Goal: Task Accomplishment & Management: Manage account settings

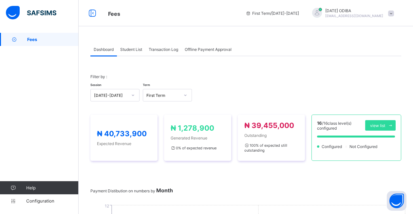
click at [151, 49] on span "Transaction Log" at bounding box center [164, 49] width 30 height 5
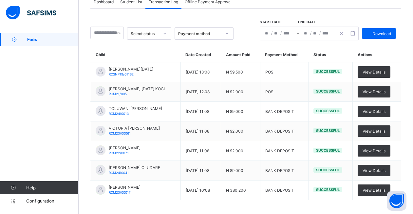
scroll to position [36, 0]
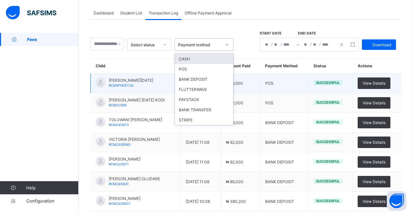
drag, startPoint x: 226, startPoint y: 43, endPoint x: 258, endPoint y: 91, distance: 57.7
click at [165, 85] on td "[PERSON_NAME] [DATE] KOGI RCSNP19/01132" at bounding box center [136, 83] width 90 height 20
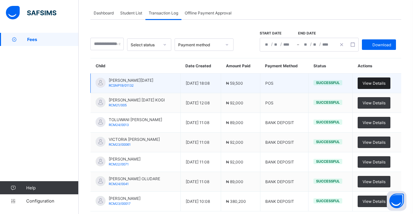
click at [378, 81] on span "View Details" at bounding box center [374, 83] width 23 height 5
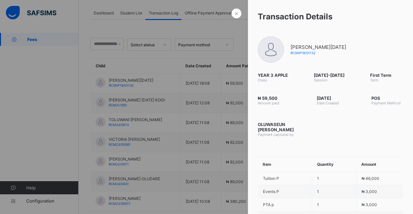
click at [248, 87] on div "YEAR 3 APPLE Class" at bounding box center [274, 77] width 53 height 23
click at [225, 92] on div at bounding box center [206, 107] width 413 height 214
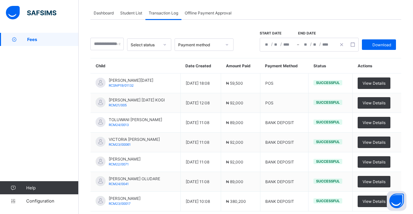
click at [49, 39] on span "Fees" at bounding box center [52, 39] width 51 height 5
click at [106, 47] on input "text" at bounding box center [107, 44] width 33 height 12
click at [103, 14] on span "Dashboard" at bounding box center [104, 12] width 20 height 5
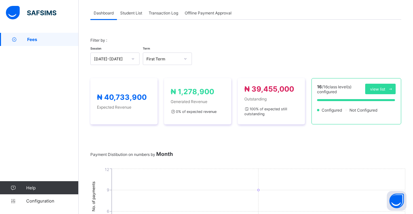
click at [129, 13] on span "Student List" at bounding box center [131, 12] width 22 height 5
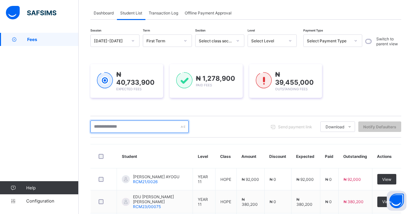
click at [142, 127] on input "text" at bounding box center [140, 126] width 98 height 12
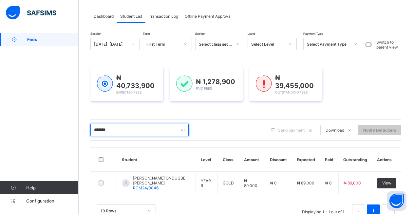
scroll to position [52, 0]
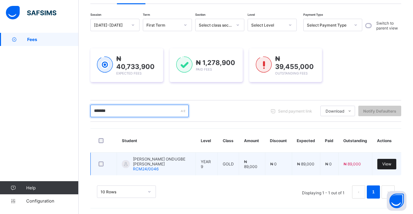
type input "*******"
click at [392, 165] on span "View" at bounding box center [387, 163] width 9 height 5
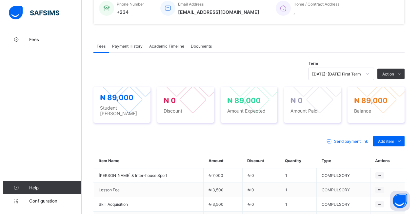
scroll to position [154, 0]
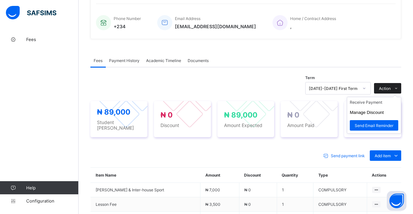
click at [399, 87] on icon at bounding box center [396, 88] width 5 height 4
click at [397, 87] on span at bounding box center [396, 88] width 10 height 10
click at [387, 102] on li "Receive Payment" at bounding box center [375, 102] width 54 height 10
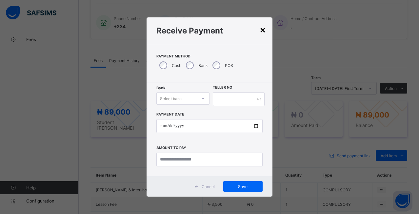
click at [265, 30] on div "×" at bounding box center [263, 29] width 6 height 11
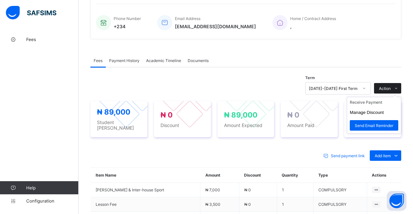
click at [384, 89] on div "Action" at bounding box center [387, 88] width 27 height 10
click at [382, 112] on button "Manage Discount" at bounding box center [367, 112] width 34 height 5
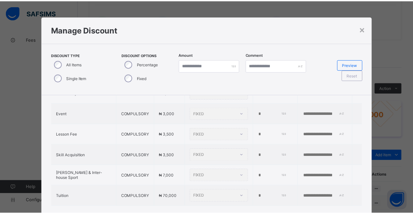
scroll to position [0, 0]
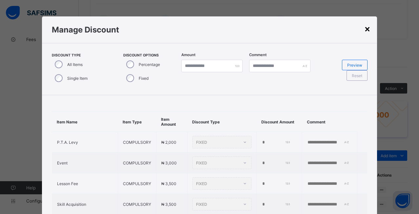
click at [365, 32] on div "×" at bounding box center [367, 28] width 6 height 11
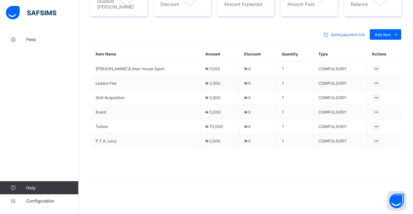
scroll to position [113, 0]
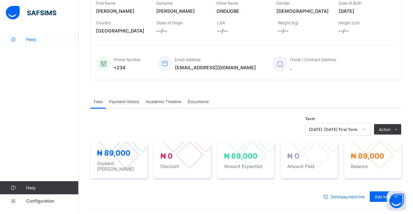
click at [54, 39] on span "Fees" at bounding box center [52, 39] width 52 height 5
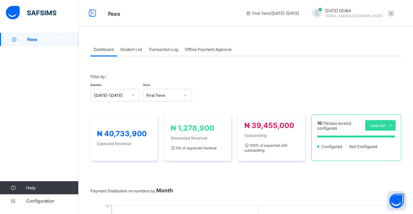
click at [103, 48] on span "Dashboard" at bounding box center [104, 49] width 20 height 5
click at [128, 51] on span "Student List" at bounding box center [131, 49] width 22 height 5
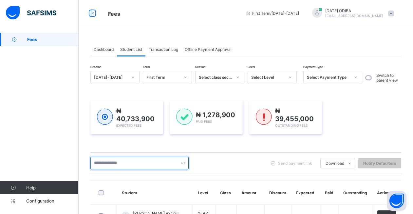
click at [117, 163] on input "text" at bounding box center [140, 163] width 98 height 12
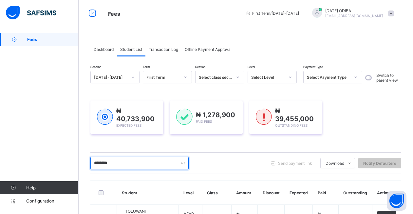
type input "********"
click at [246, 166] on div "******** Send payment link Download Students Payment Students Payment Status St…" at bounding box center [246, 163] width 311 height 12
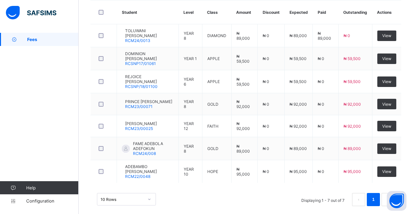
scroll to position [178, 0]
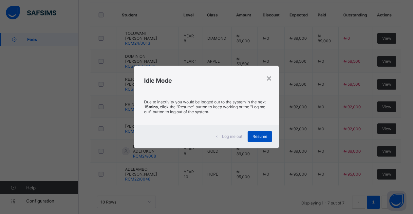
click at [270, 133] on div "Resume" at bounding box center [260, 136] width 25 height 10
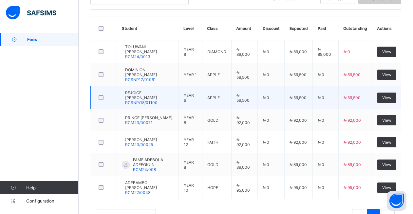
scroll to position [165, 0]
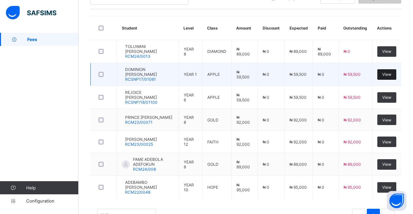
click at [389, 73] on span "View" at bounding box center [387, 74] width 9 height 5
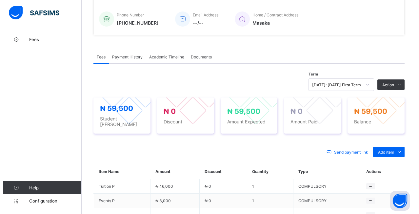
scroll to position [142, 0]
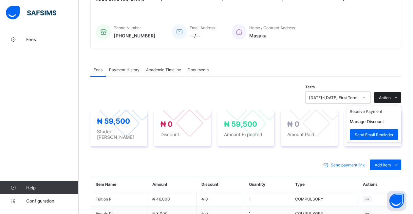
click at [391, 99] on span "Action" at bounding box center [385, 97] width 12 height 5
click at [393, 106] on ul "Receive Payment Manage Discount Send Email Reminder" at bounding box center [374, 124] width 54 height 37
click at [383, 116] on li "Receive Payment" at bounding box center [375, 111] width 54 height 10
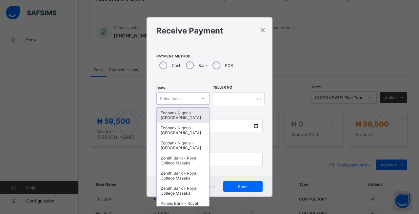
click at [196, 98] on div "Select bank" at bounding box center [177, 98] width 40 height 9
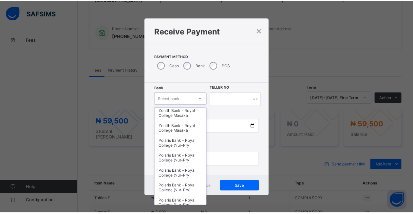
scroll to position [64, 0]
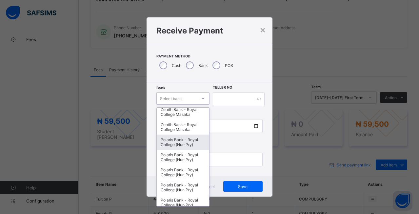
click at [186, 150] on div "Polaris Bank - Royal College (Nur-Pry)" at bounding box center [183, 141] width 52 height 15
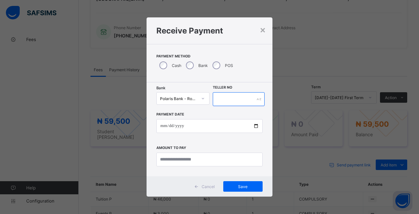
click at [224, 94] on input "text" at bounding box center [239, 99] width 52 height 14
type input "*"
type input "***"
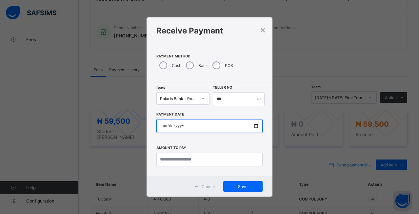
click at [200, 126] on input "date" at bounding box center [209, 126] width 106 height 14
type input "**********"
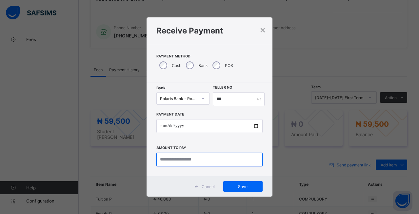
click at [187, 161] on input "currency" at bounding box center [209, 159] width 106 height 14
type input "********"
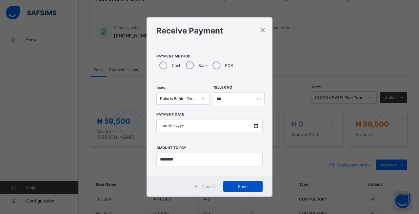
click at [231, 186] on span "Save" at bounding box center [243, 186] width 30 height 5
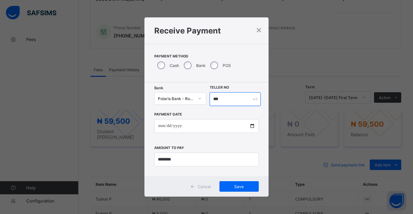
click at [230, 103] on input "***" at bounding box center [235, 99] width 51 height 14
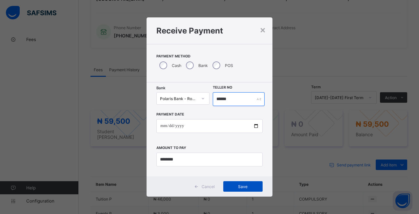
type input "******"
click at [244, 188] on span "Save" at bounding box center [243, 186] width 30 height 5
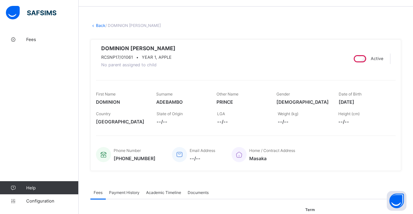
scroll to position [0, 0]
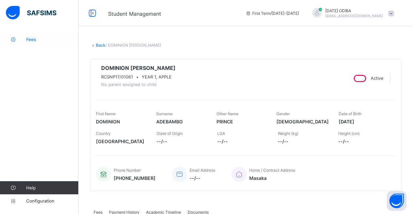
click at [30, 44] on link "Fees" at bounding box center [39, 39] width 79 height 13
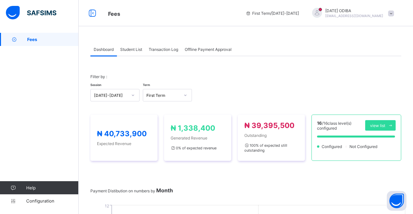
click at [132, 48] on span "Student List" at bounding box center [131, 49] width 22 height 5
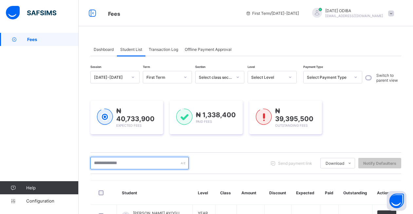
click at [144, 164] on input "text" at bounding box center [140, 163] width 98 height 12
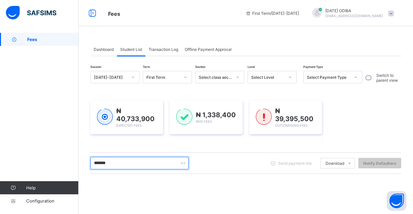
type input "********"
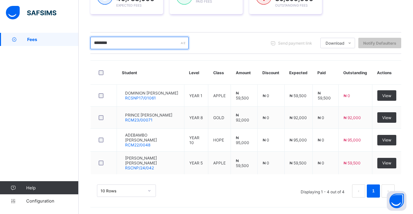
scroll to position [121, 0]
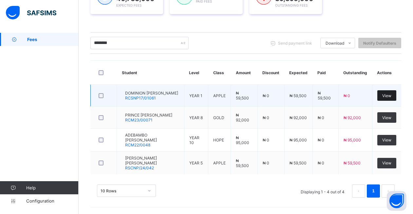
click at [392, 95] on span "View" at bounding box center [387, 95] width 9 height 5
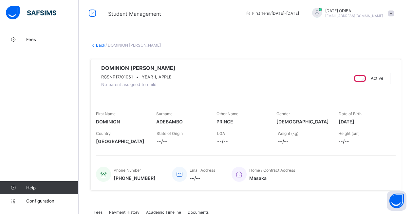
scroll to position [117, 0]
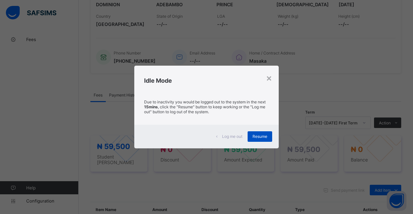
click at [261, 135] on span "Resume" at bounding box center [260, 136] width 15 height 5
